Goal: Task Accomplishment & Management: Complete application form

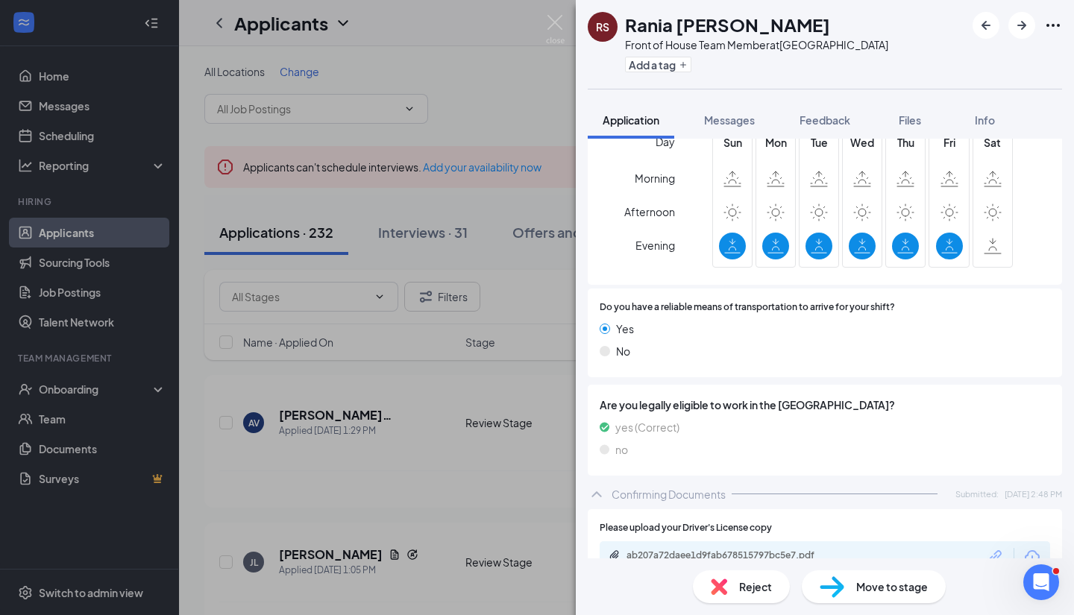
scroll to position [998, 0]
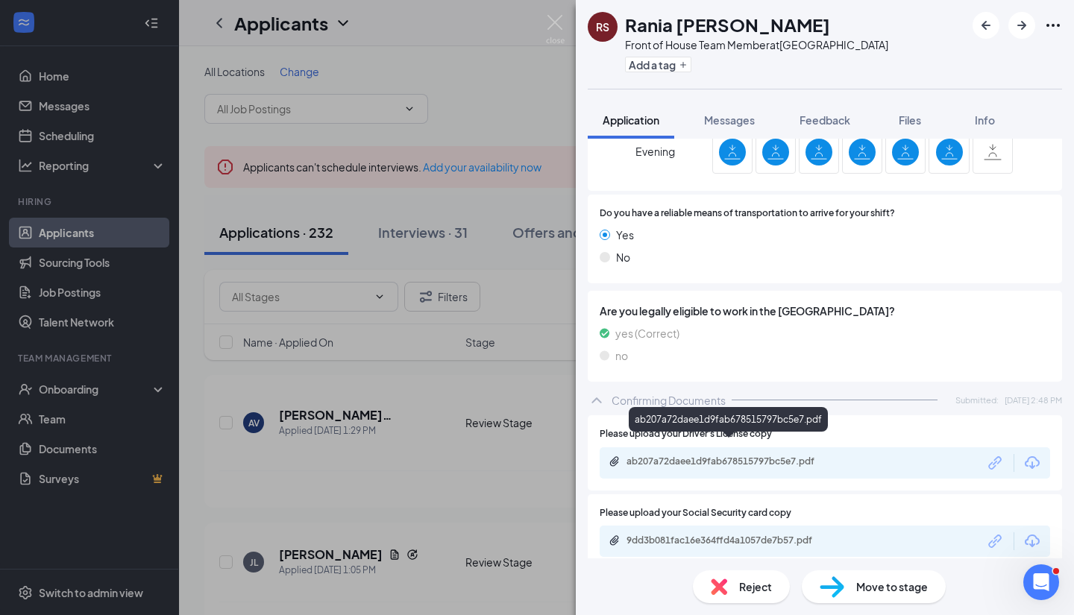
click at [664, 456] on div "ab207a72daee1d9fab678515797bc5e7.pdf" at bounding box center [730, 462] width 209 height 12
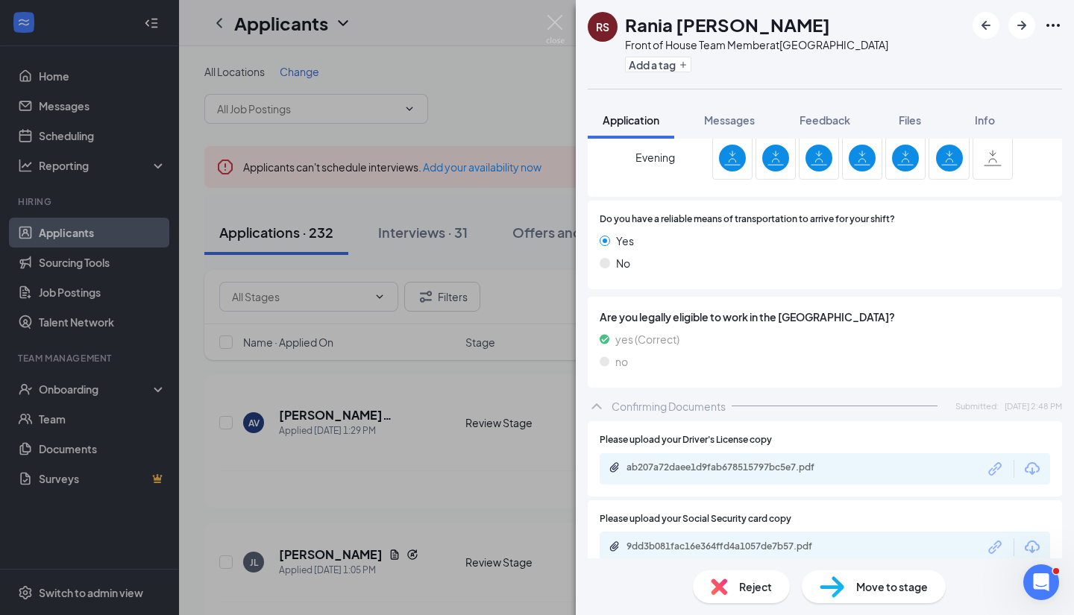
click at [671, 532] on div "9dd3b081fac16e364ffd4a1057de7b57.pdf" at bounding box center [824, 547] width 450 height 31
click at [666, 541] on div "9dd3b081fac16e364ffd4a1057de7b57.pdf" at bounding box center [730, 547] width 209 height 12
click at [860, 585] on span "Move to stage" at bounding box center [892, 587] width 72 height 16
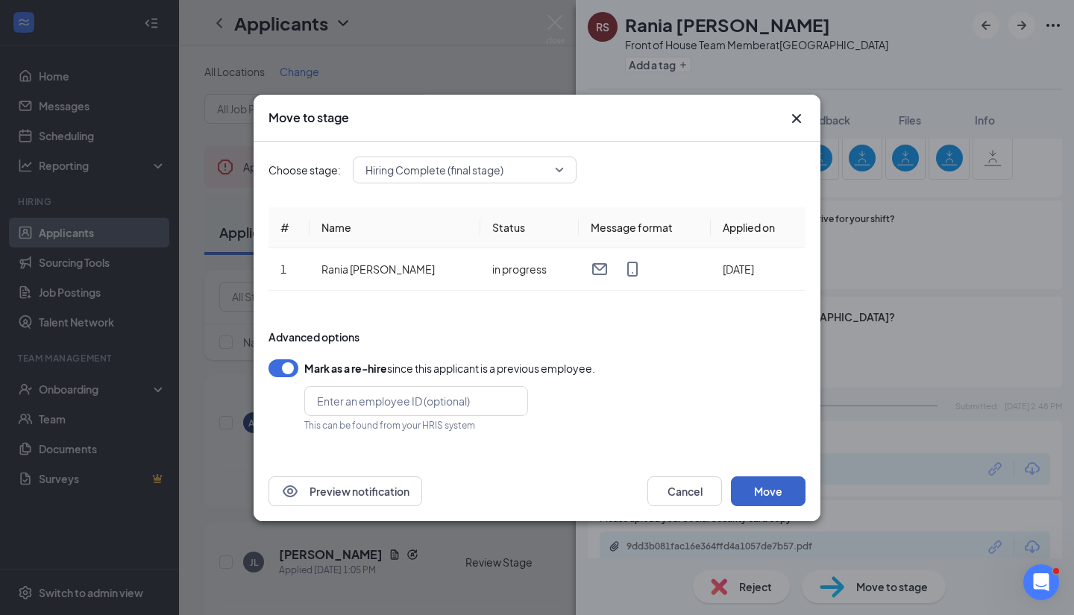
click at [775, 485] on button "Move" at bounding box center [768, 491] width 75 height 30
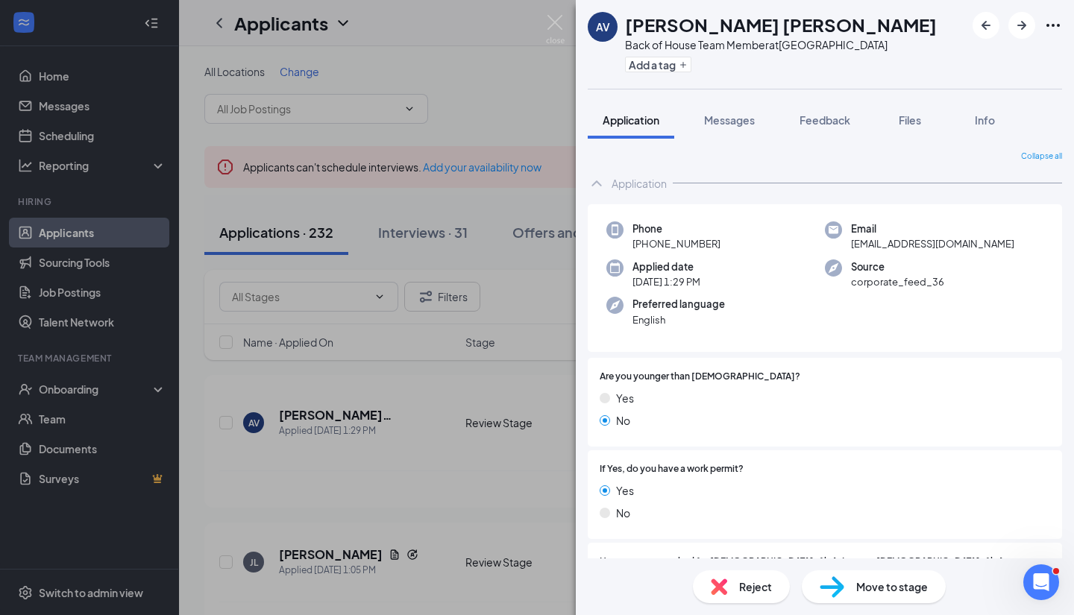
click at [103, 394] on div "AV [PERSON_NAME] [PERSON_NAME] Back of House Team Member at [GEOGRAPHIC_DATA] A…" at bounding box center [537, 307] width 1074 height 615
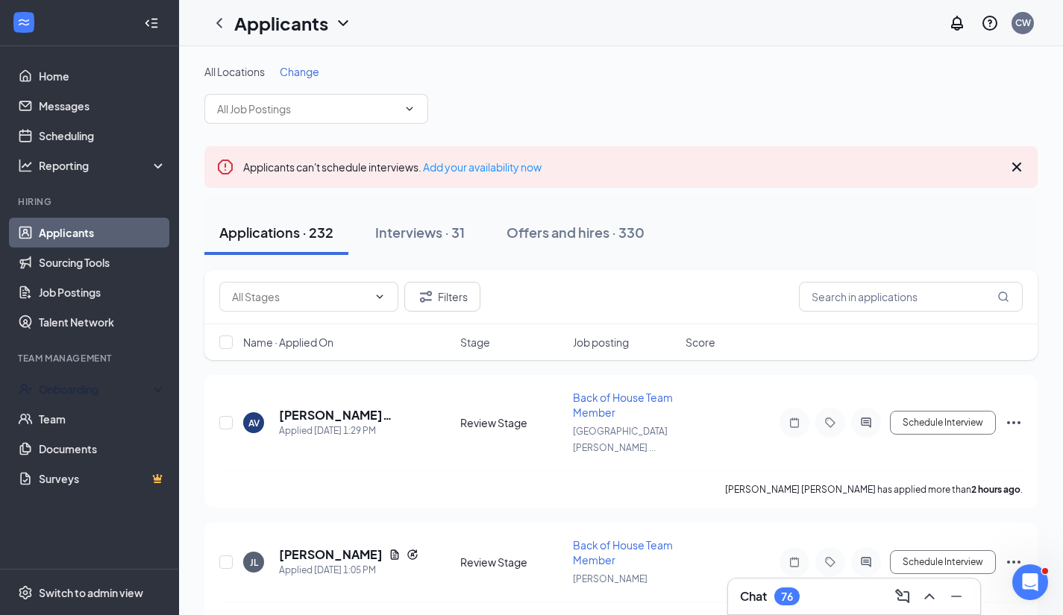
click at [103, 394] on div "Onboarding" at bounding box center [96, 389] width 115 height 15
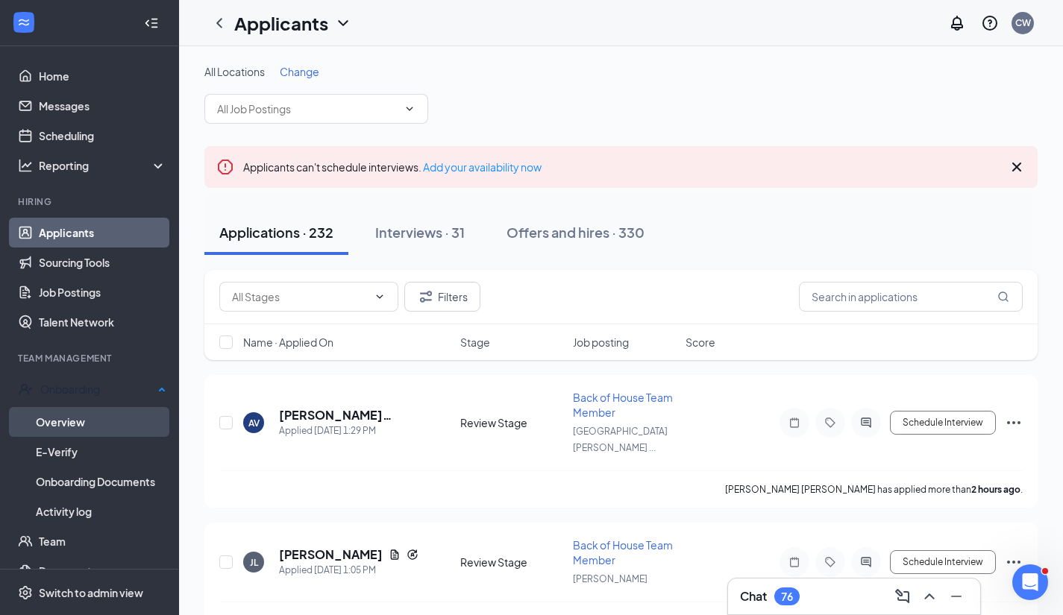
click at [92, 418] on link "Overview" at bounding box center [101, 422] width 130 height 30
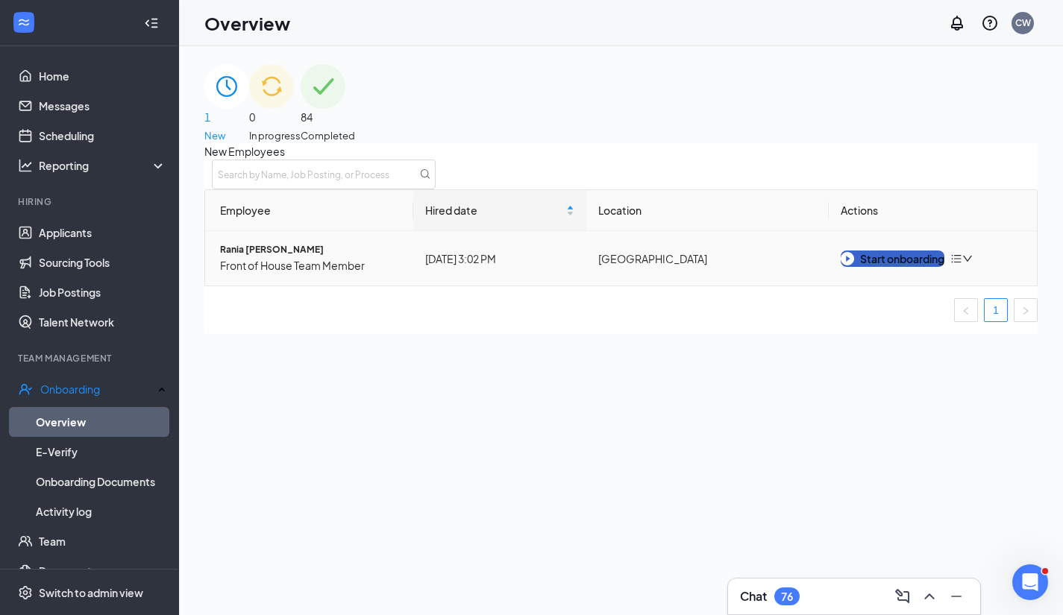
click at [885, 267] on div "Start onboarding" at bounding box center [892, 259] width 104 height 16
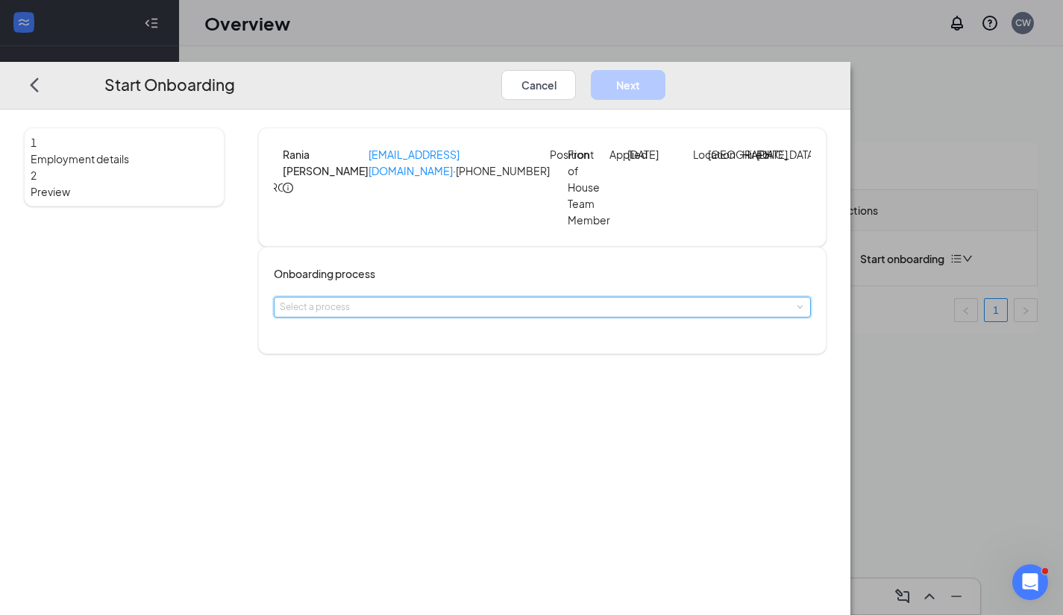
click at [796, 310] on span at bounding box center [799, 306] width 7 height 7
click at [540, 350] on li "Documents" at bounding box center [482, 348] width 245 height 25
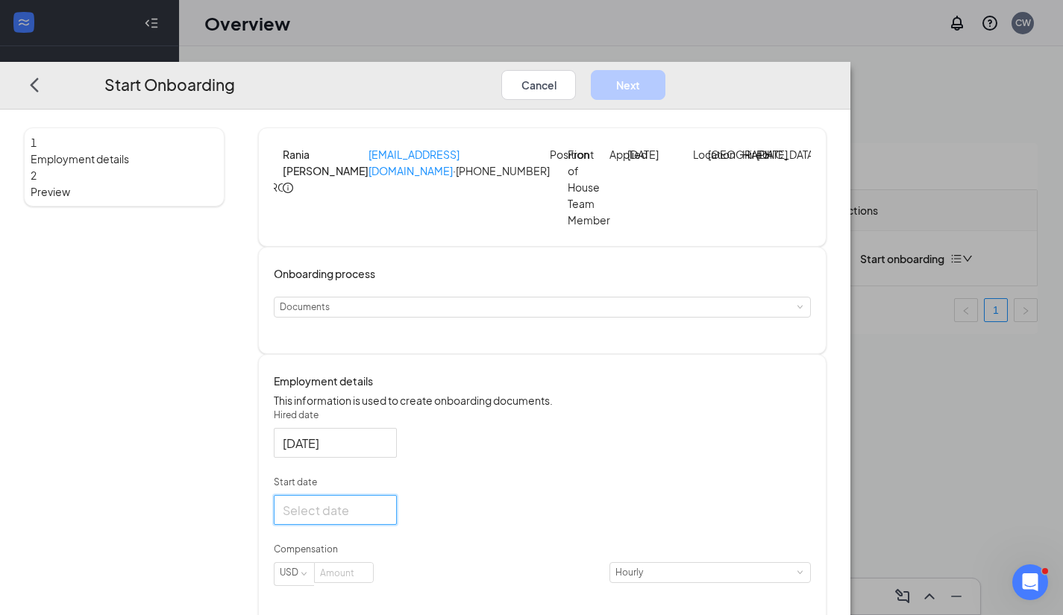
click at [385, 519] on input "Start date" at bounding box center [334, 509] width 102 height 19
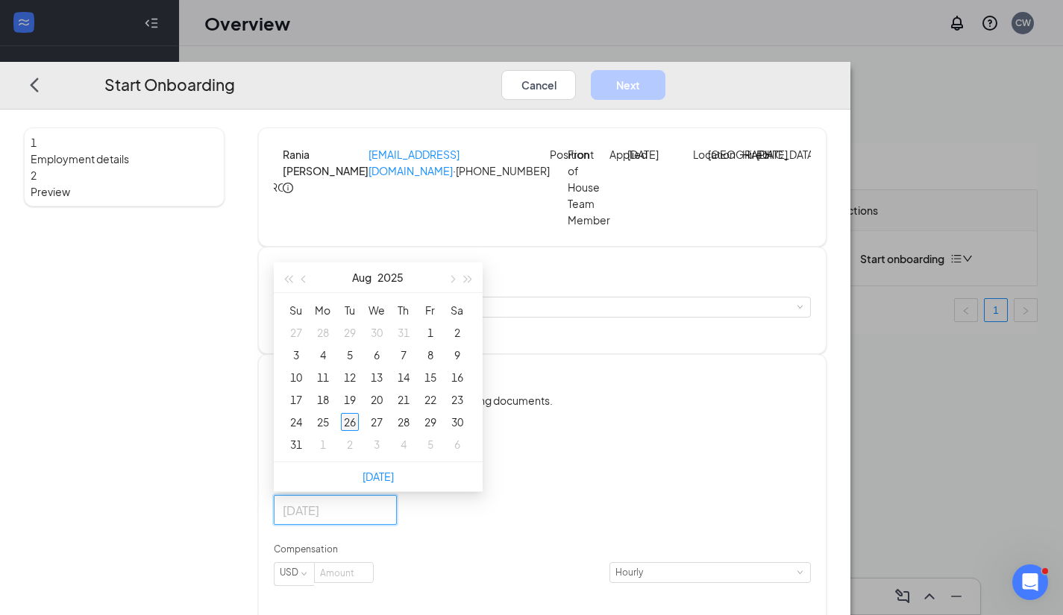
type input "[DATE]"
click at [359, 431] on div "26" at bounding box center [350, 422] width 18 height 18
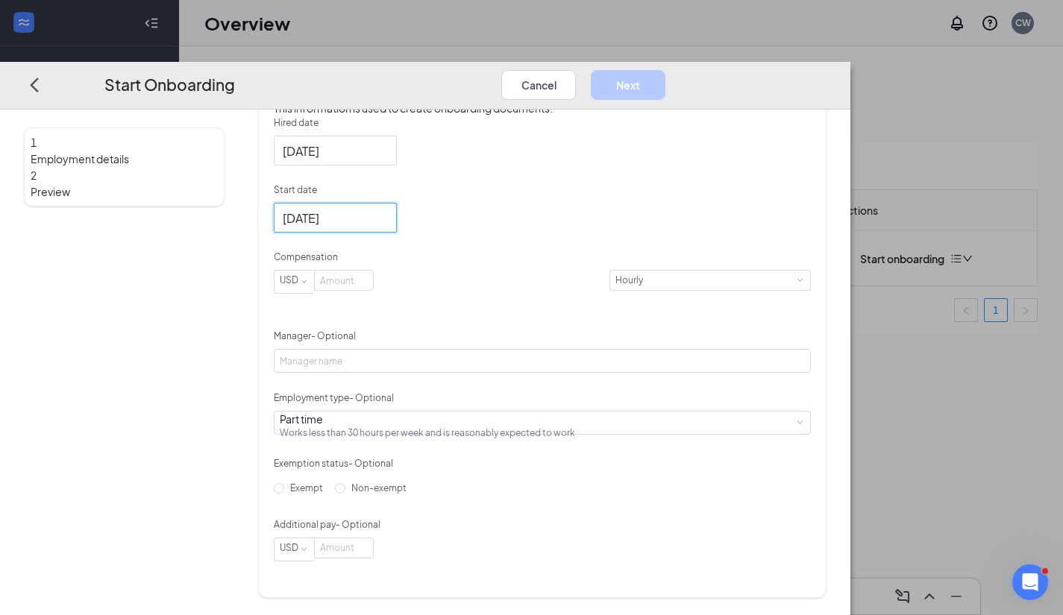
scroll to position [304, 0]
click at [373, 290] on input at bounding box center [344, 280] width 58 height 19
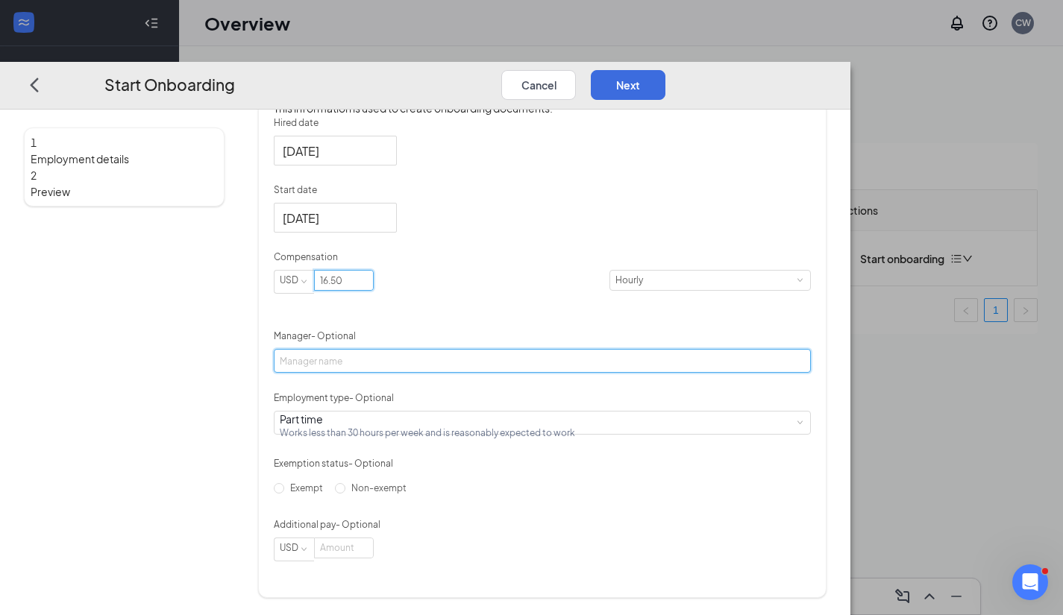
type input "16.5"
click at [398, 373] on input "Manager - Optional" at bounding box center [542, 361] width 537 height 24
type input "[PERSON_NAME]"
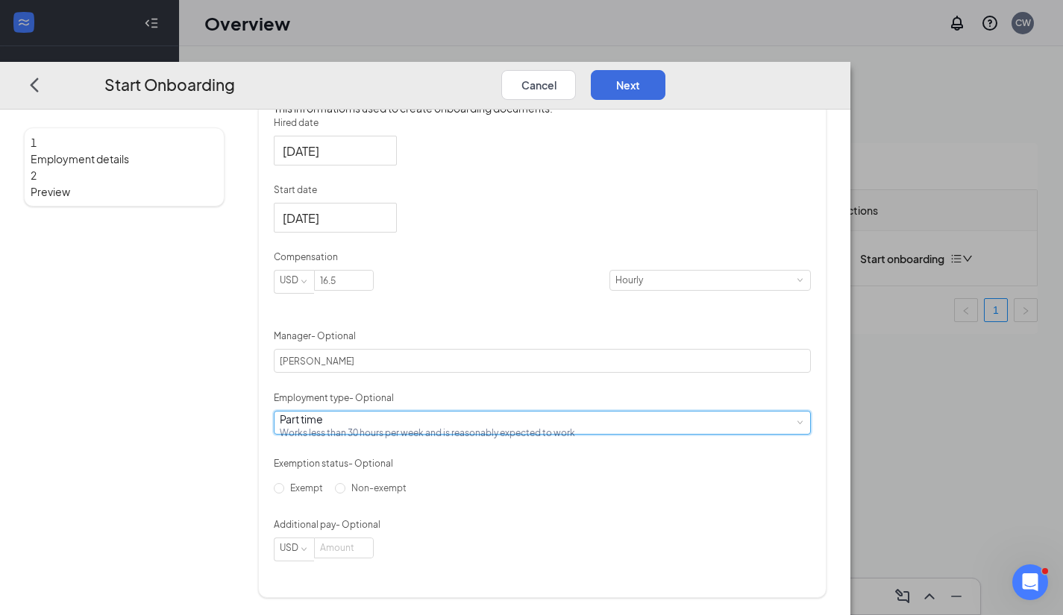
click at [584, 433] on div "Part time Works less than 30 hours per week and is reasonably expected to work" at bounding box center [542, 422] width 525 height 22
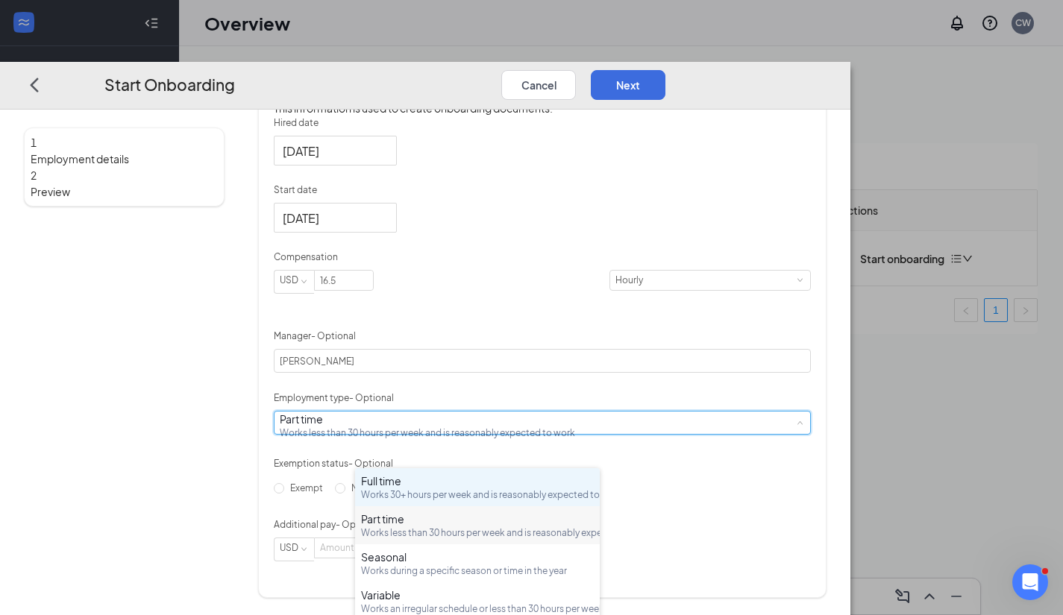
click at [460, 488] on div "Full time Works 30+ hours per week and is reasonably expected to work" at bounding box center [477, 487] width 233 height 28
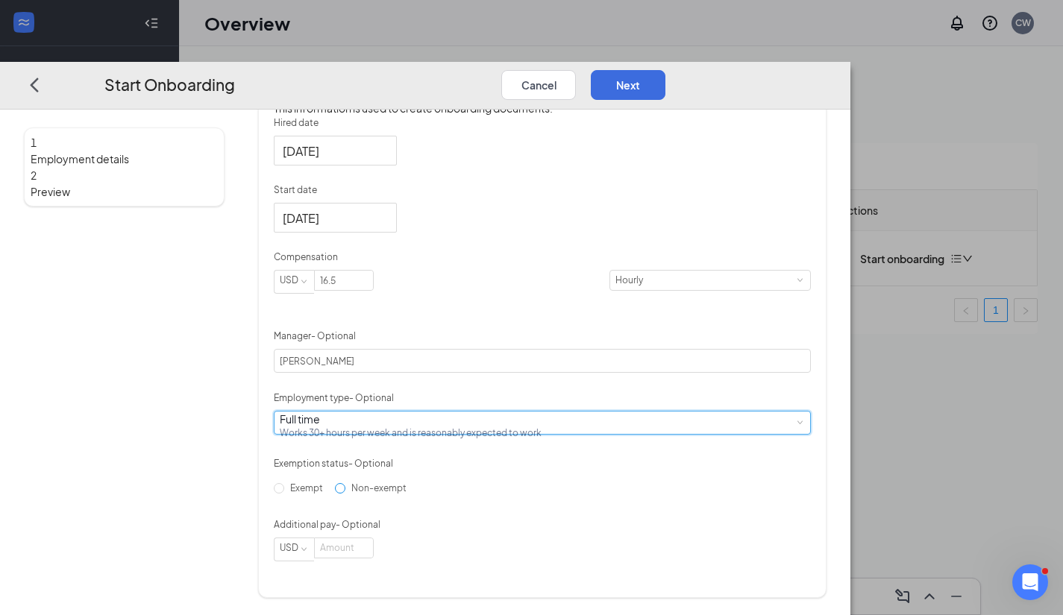
click at [345, 493] on input "Non-exempt" at bounding box center [340, 487] width 10 height 10
radio input "true"
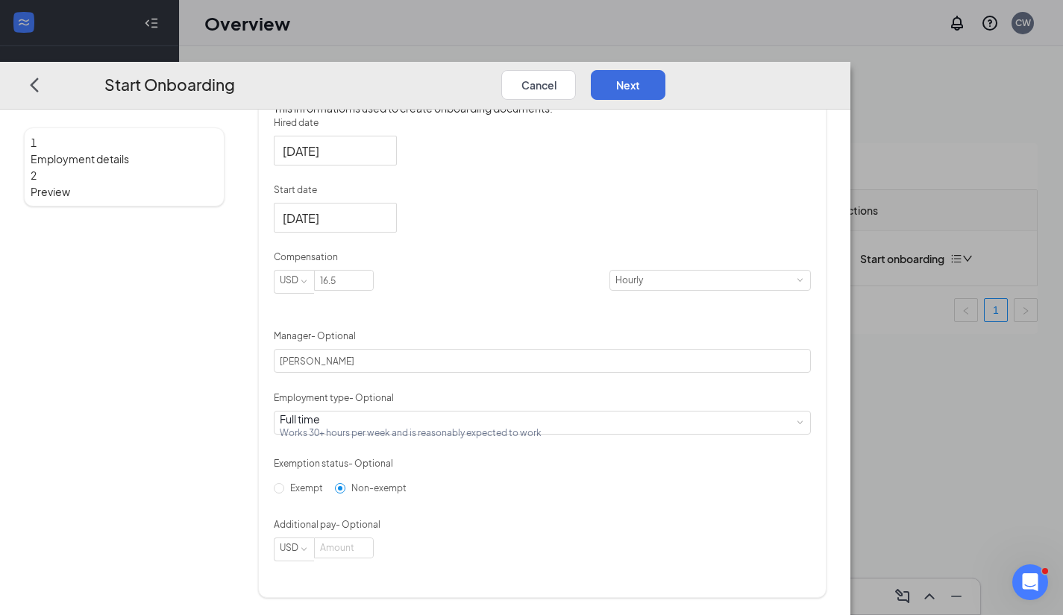
scroll to position [344, 0]
click at [665, 69] on button "Next" at bounding box center [628, 84] width 75 height 30
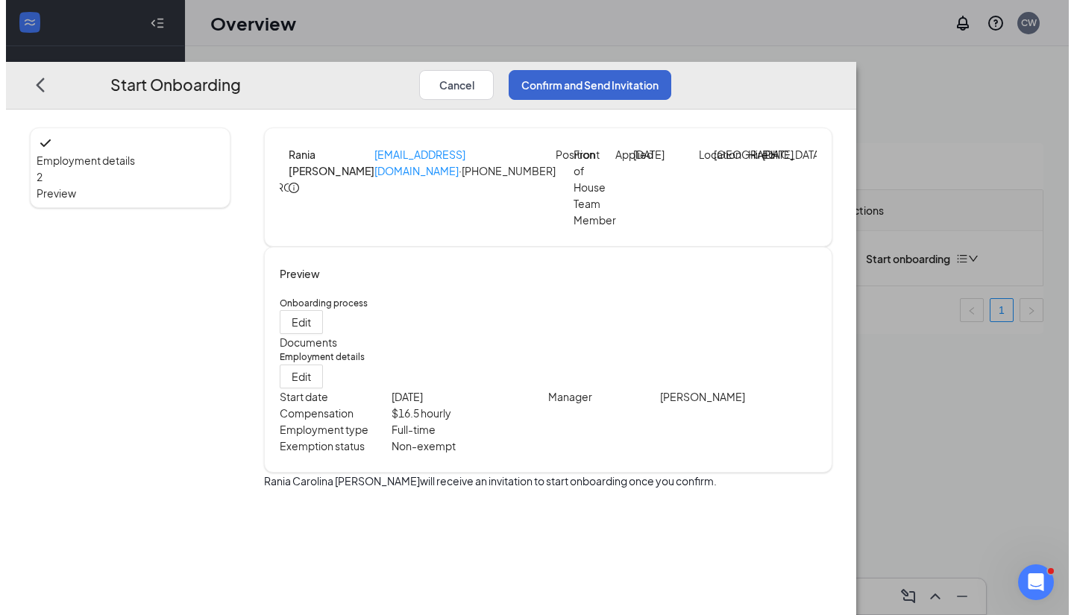
scroll to position [0, 0]
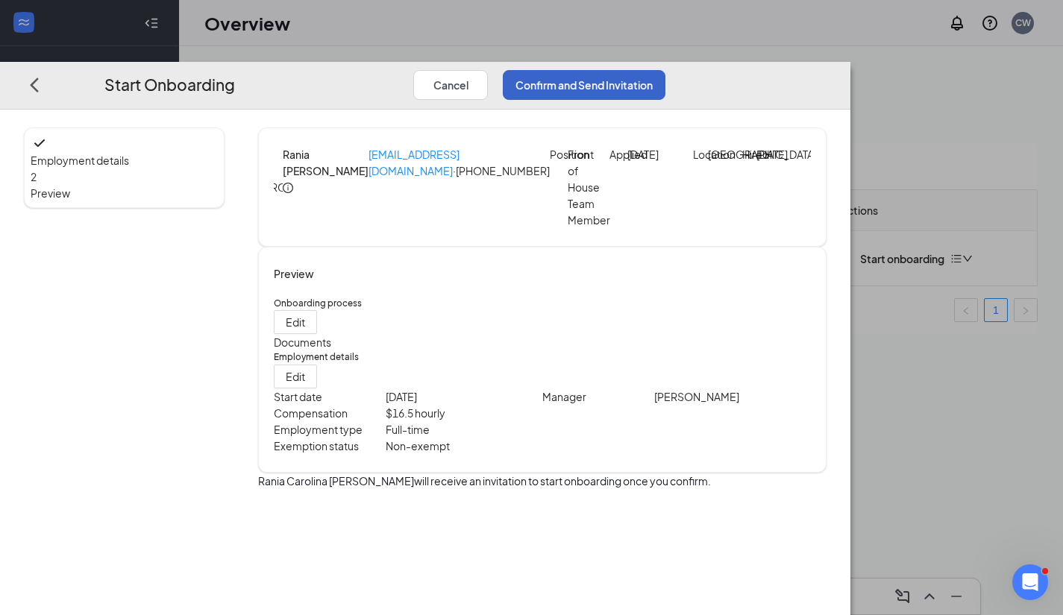
click at [665, 69] on button "Confirm and Send Invitation" at bounding box center [584, 84] width 163 height 30
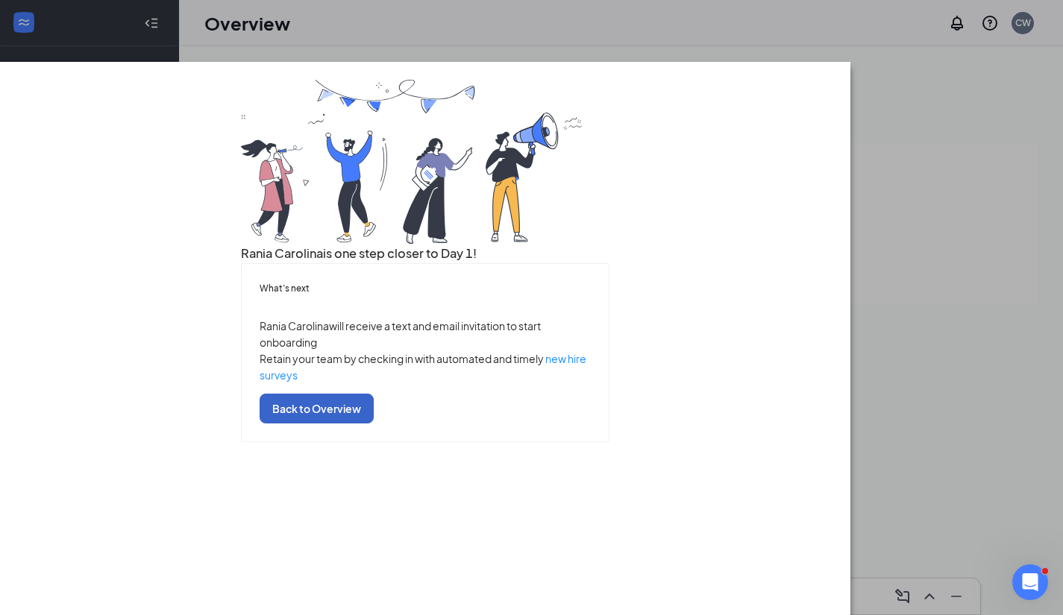
click at [374, 423] on button "Back to Overview" at bounding box center [316, 408] width 114 height 30
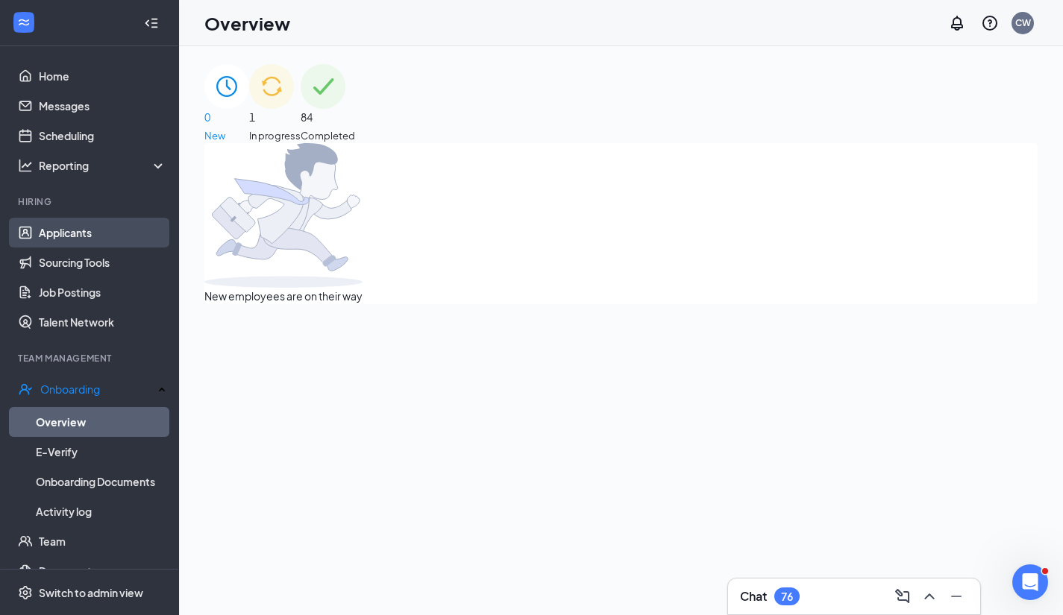
click at [93, 230] on link "Applicants" at bounding box center [103, 233] width 128 height 30
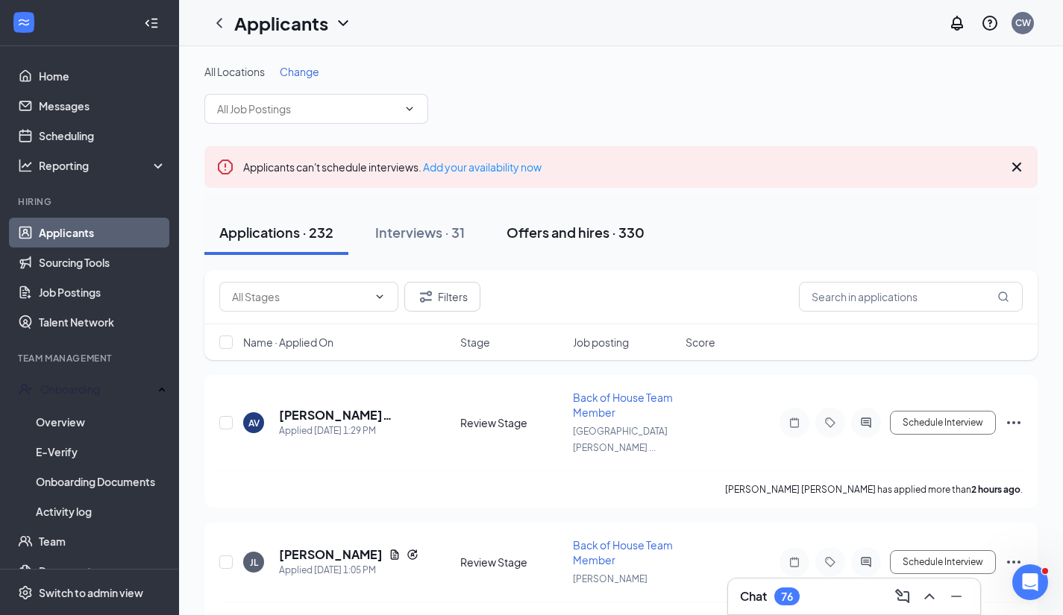
click at [602, 225] on div "Offers and hires · 330" at bounding box center [575, 232] width 138 height 19
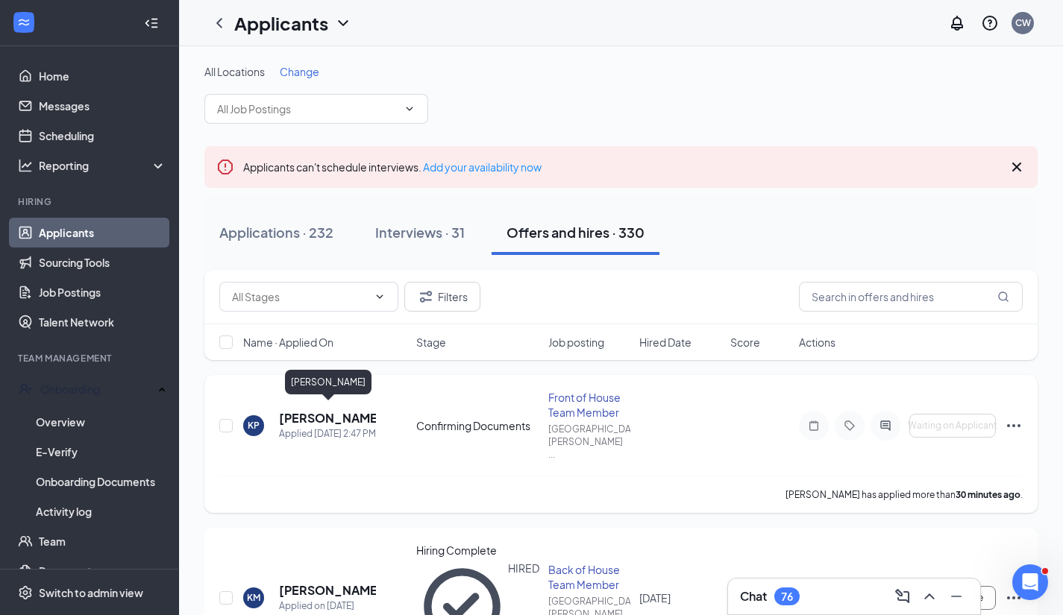
click at [325, 411] on h5 "[PERSON_NAME]" at bounding box center [327, 418] width 97 height 16
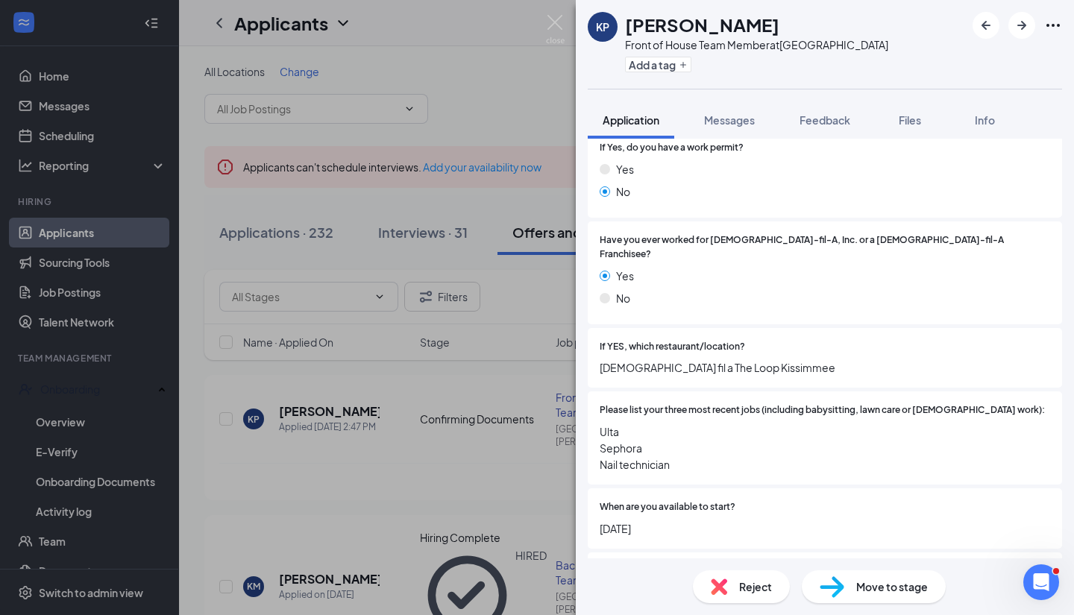
scroll to position [324, 0]
click at [785, 421] on span "Ulta Sephora Nail technician" at bounding box center [824, 445] width 450 height 49
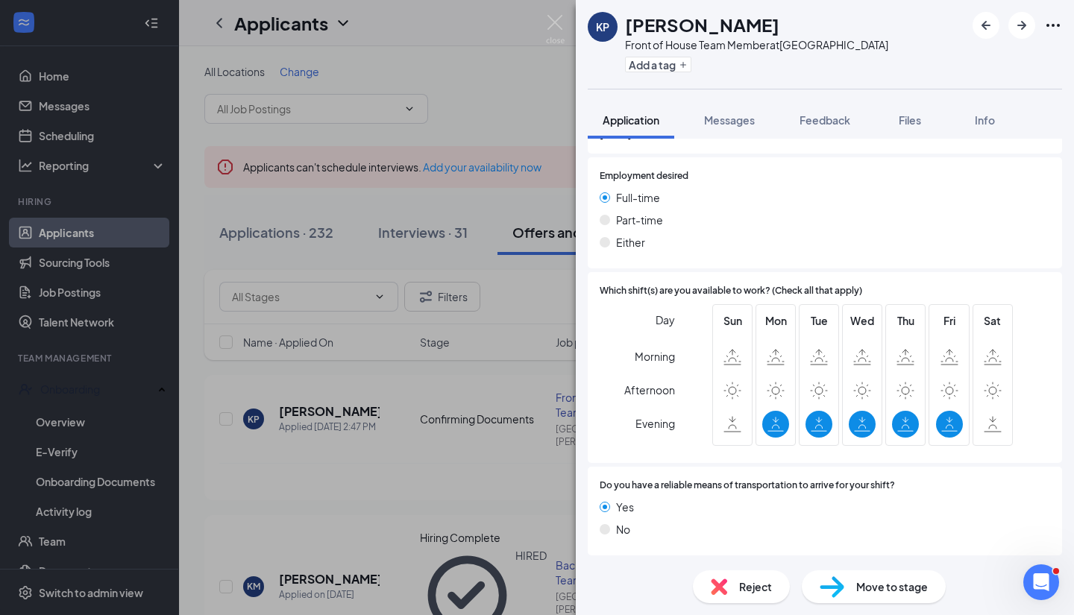
scroll to position [831, 0]
